Goal: Task Accomplishment & Management: Complete application form

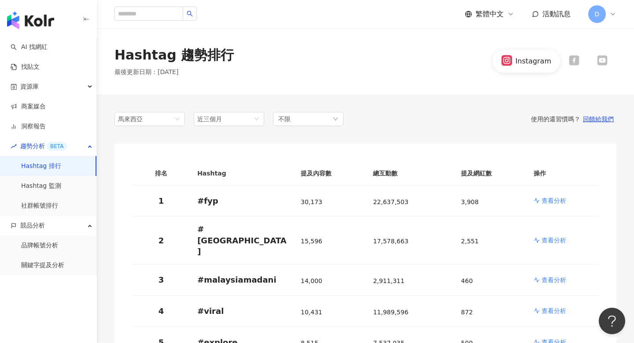
click at [606, 16] on span "D" at bounding box center [598, 14] width 18 height 18
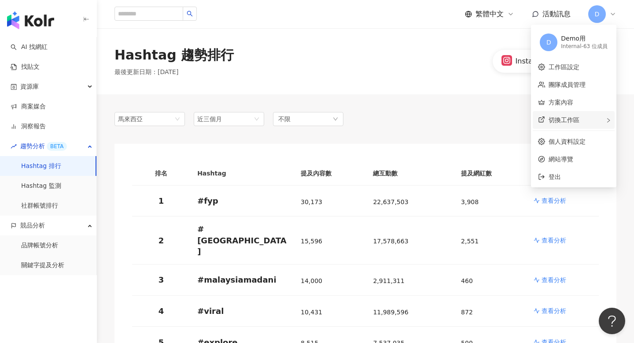
click at [581, 127] on div "切換工作區" at bounding box center [574, 120] width 82 height 18
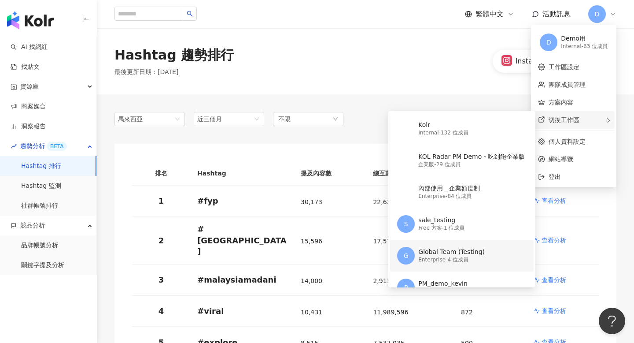
scroll to position [37, 0]
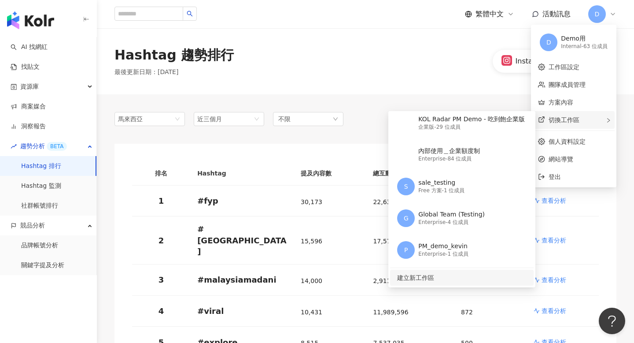
click at [450, 274] on span "建立新工作區" at bounding box center [461, 278] width 128 height 10
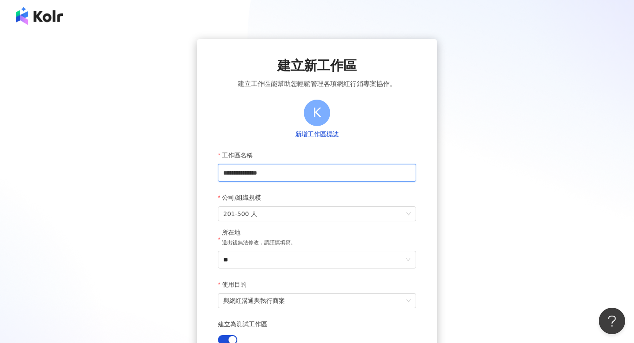
drag, startPoint x: 297, startPoint y: 172, endPoint x: 166, endPoint y: 172, distance: 130.8
click at [166, 172] on div "**********" at bounding box center [317, 227] width 613 height 377
type input "*"
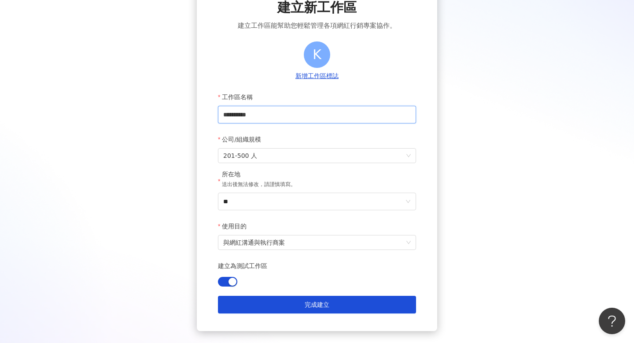
scroll to position [67, 0]
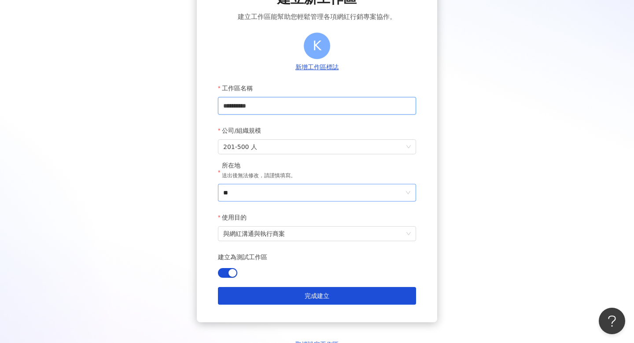
type input "**********"
click at [267, 196] on input "**" at bounding box center [313, 192] width 181 height 17
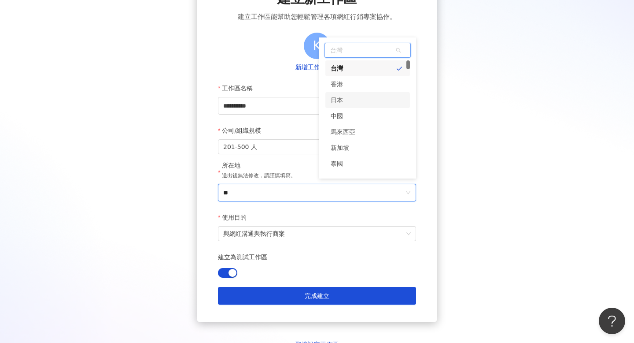
click at [356, 100] on div "日本" at bounding box center [368, 100] width 85 height 16
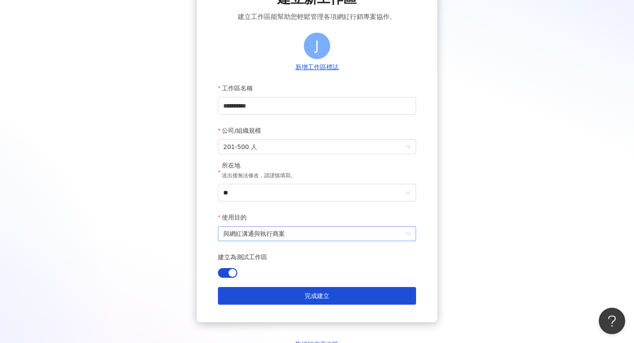
click at [270, 234] on span "與網紅溝通與執行商案" at bounding box center [317, 233] width 188 height 14
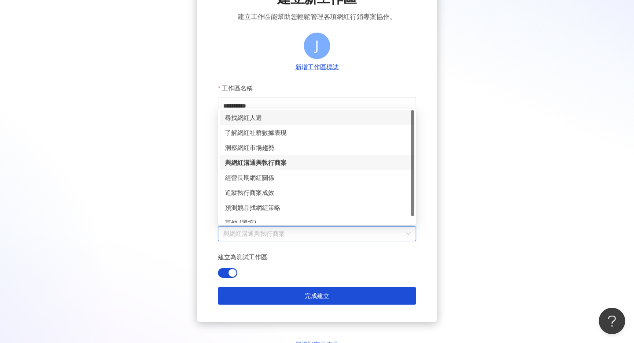
click at [277, 117] on div "尋找網紅人選" at bounding box center [317, 118] width 184 height 10
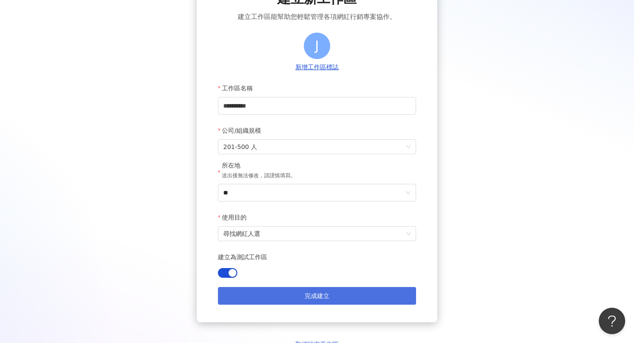
click at [302, 290] on button "完成建立" at bounding box center [317, 296] width 198 height 18
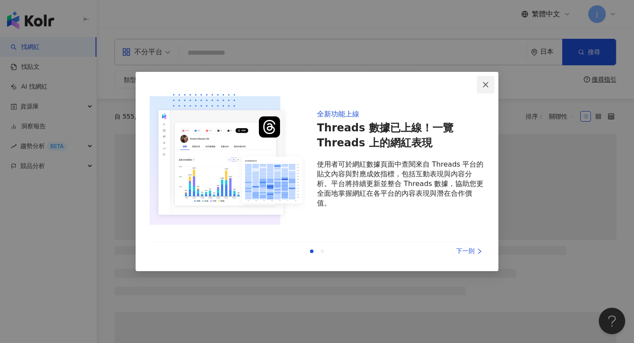
click at [486, 79] on button "Close" at bounding box center [486, 85] width 18 height 18
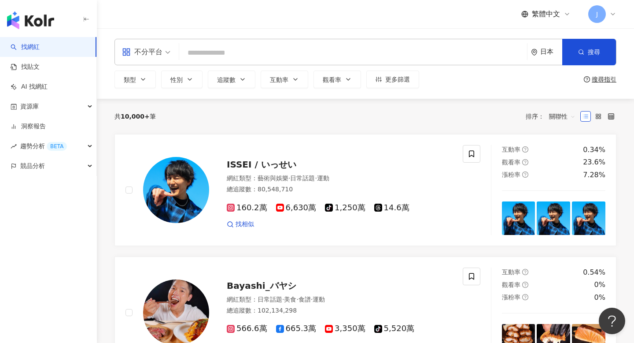
click at [607, 14] on div "J" at bounding box center [603, 14] width 28 height 18
click at [48, 91] on link "AI 找網紅" at bounding box center [29, 86] width 37 height 9
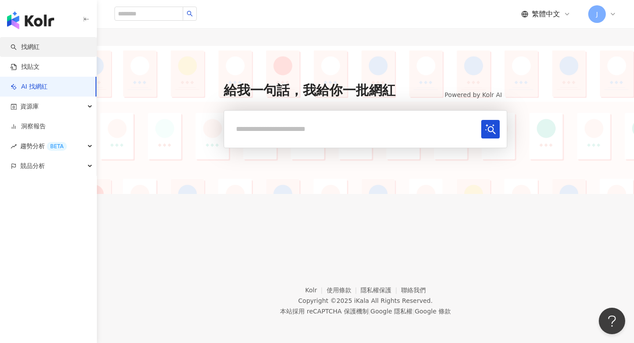
click at [40, 48] on link "找網紅" at bounding box center [25, 47] width 29 height 9
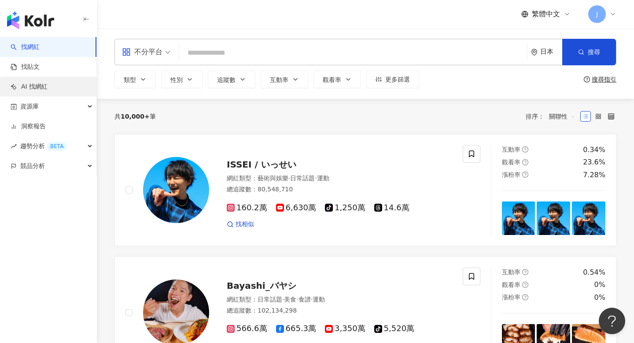
click at [25, 85] on link "AI 找網紅" at bounding box center [29, 86] width 37 height 9
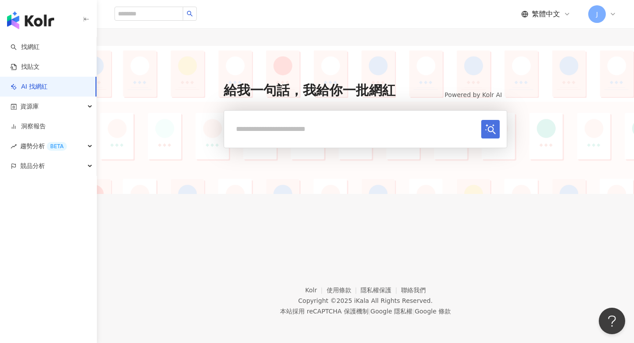
click at [485, 129] on icon "submit" at bounding box center [490, 129] width 11 height 11
click at [368, 128] on input "text" at bounding box center [354, 129] width 247 height 18
type input "*"
type input "**"
click at [488, 129] on icon "submit" at bounding box center [490, 129] width 11 height 11
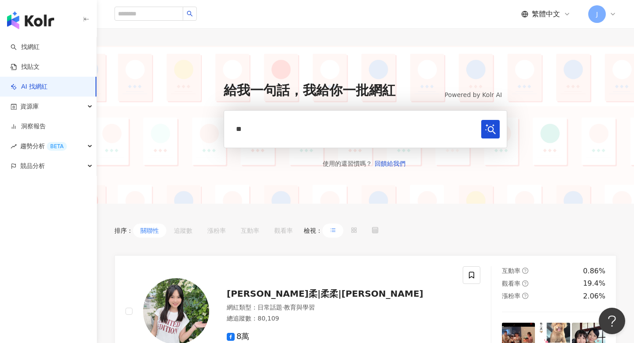
click at [566, 14] on icon at bounding box center [567, 14] width 7 height 7
click at [544, 79] on div "日本語" at bounding box center [551, 80] width 44 height 15
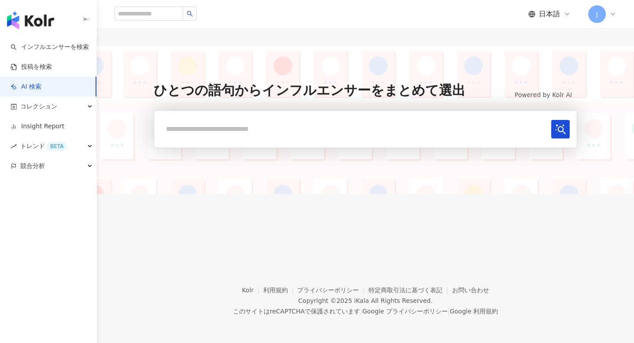
click at [554, 12] on span "日本語" at bounding box center [549, 14] width 21 height 10
click at [551, 54] on div "English" at bounding box center [558, 57] width 44 height 15
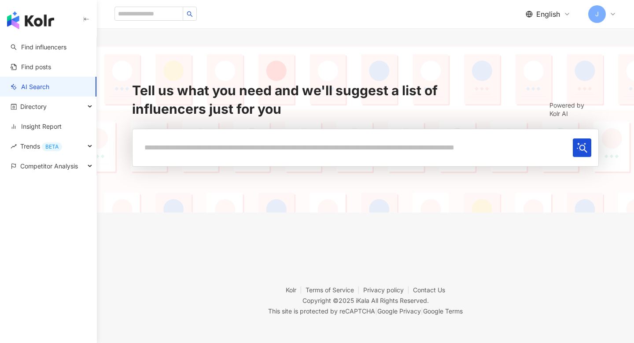
click at [236, 148] on input "text" at bounding box center [355, 147] width 430 height 18
type input "**"
click at [573, 138] on button "submit" at bounding box center [582, 147] width 19 height 19
